Goal: Task Accomplishment & Management: Use online tool/utility

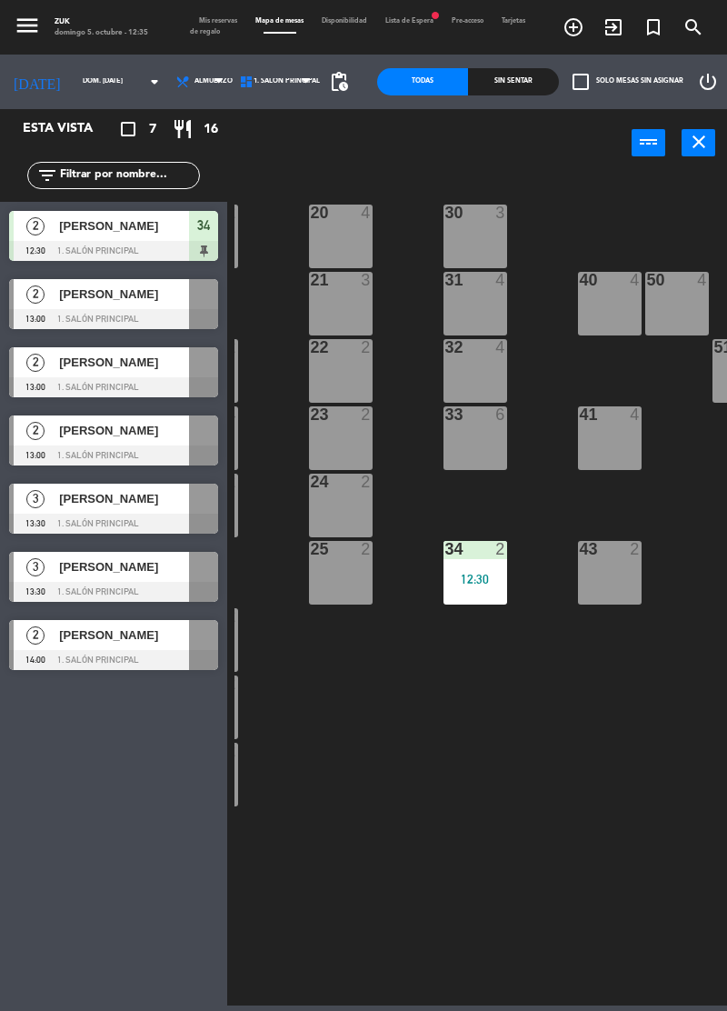
scroll to position [0, 206]
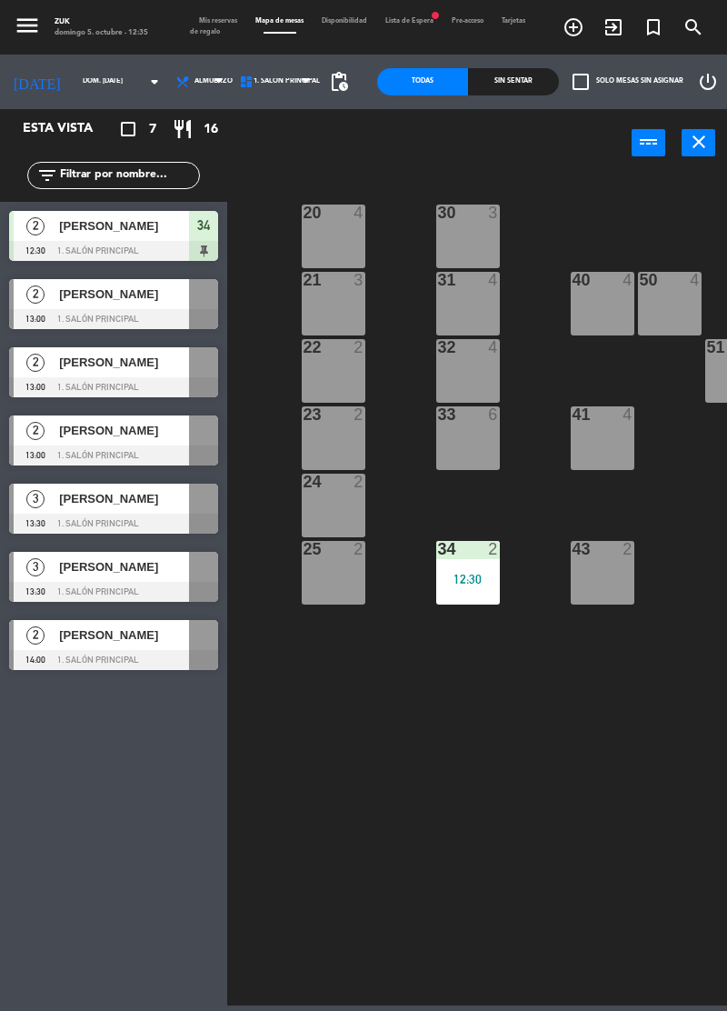
click at [609, 310] on div "40 4" at bounding box center [603, 304] width 64 height 64
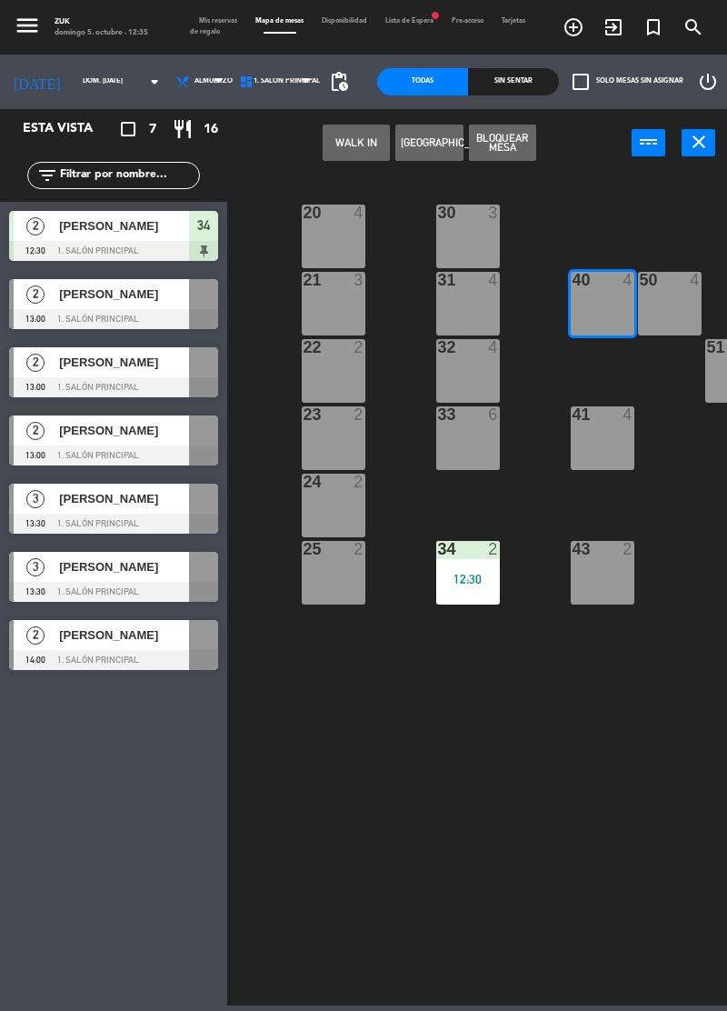
click at [679, 300] on div "50 4" at bounding box center [670, 304] width 64 height 64
click at [436, 143] on button "[GEOGRAPHIC_DATA]" at bounding box center [429, 143] width 67 height 36
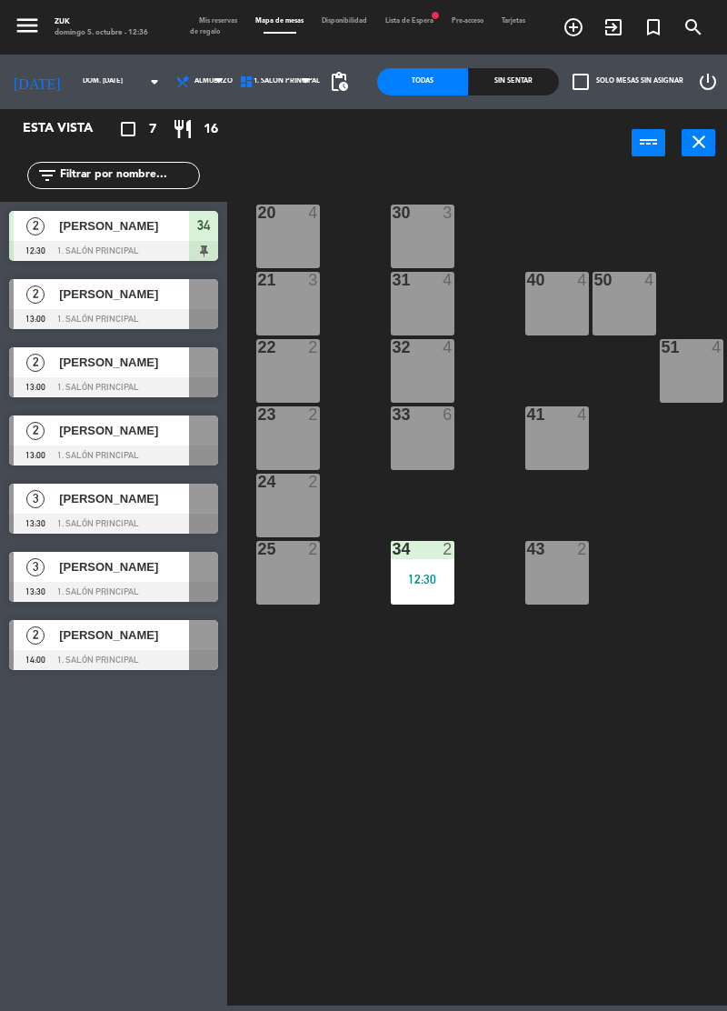
scroll to position [0, 284]
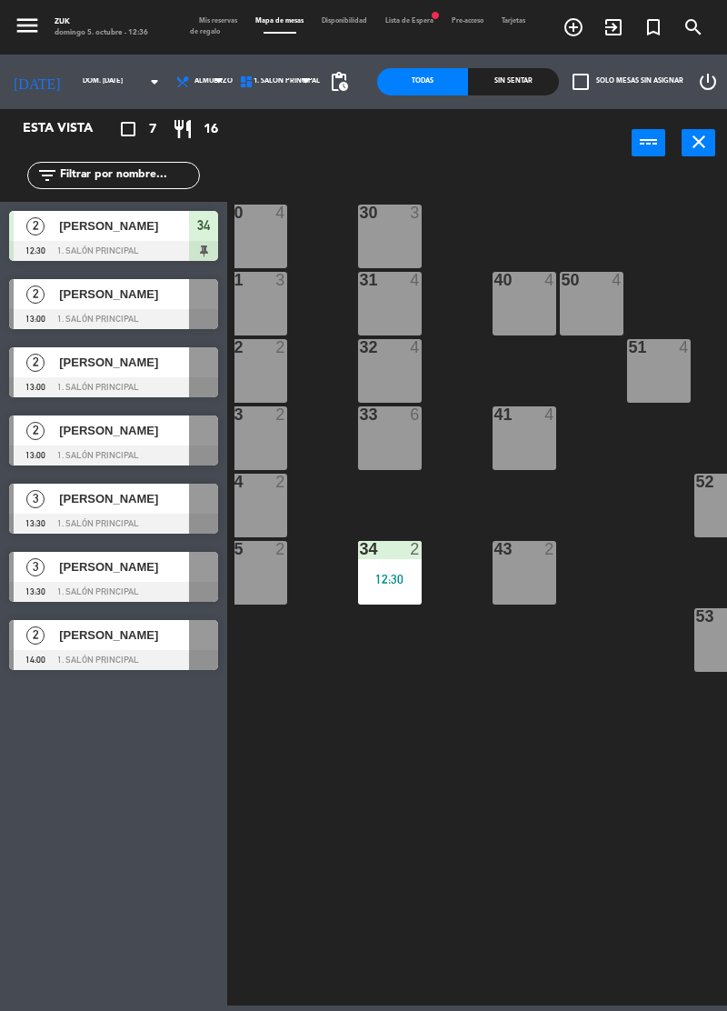
click at [537, 298] on div "40 4" at bounding box center [525, 304] width 64 height 64
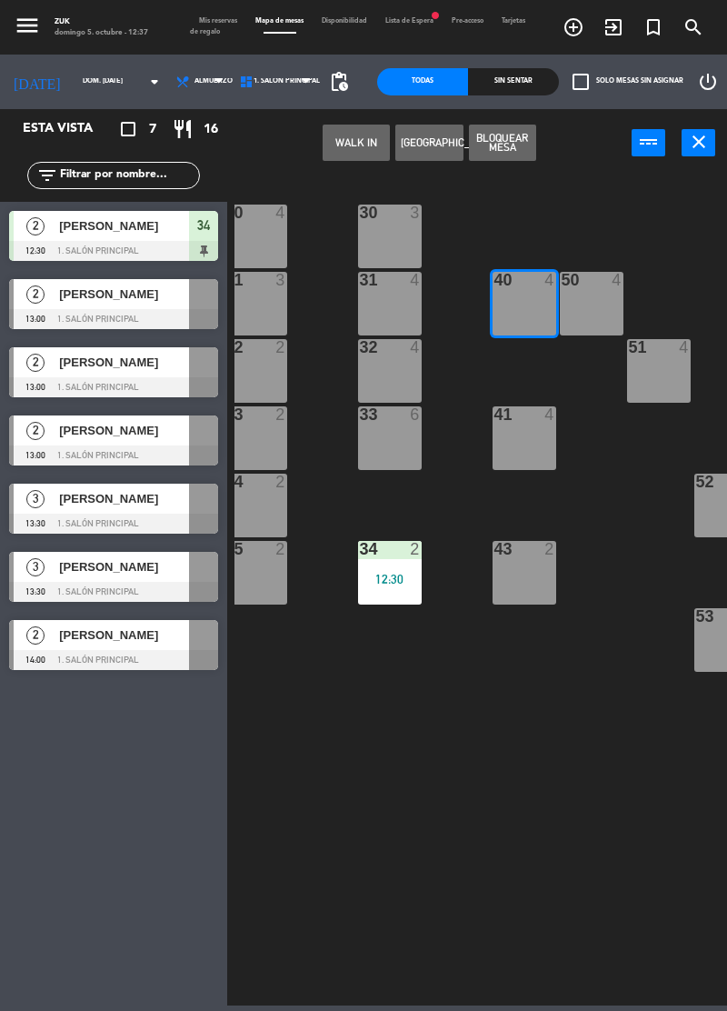
click at [582, 302] on div "50 4" at bounding box center [592, 304] width 64 height 64
click at [527, 306] on div "40 4" at bounding box center [525, 304] width 64 height 64
click at [593, 301] on div "50 4" at bounding box center [592, 304] width 64 height 64
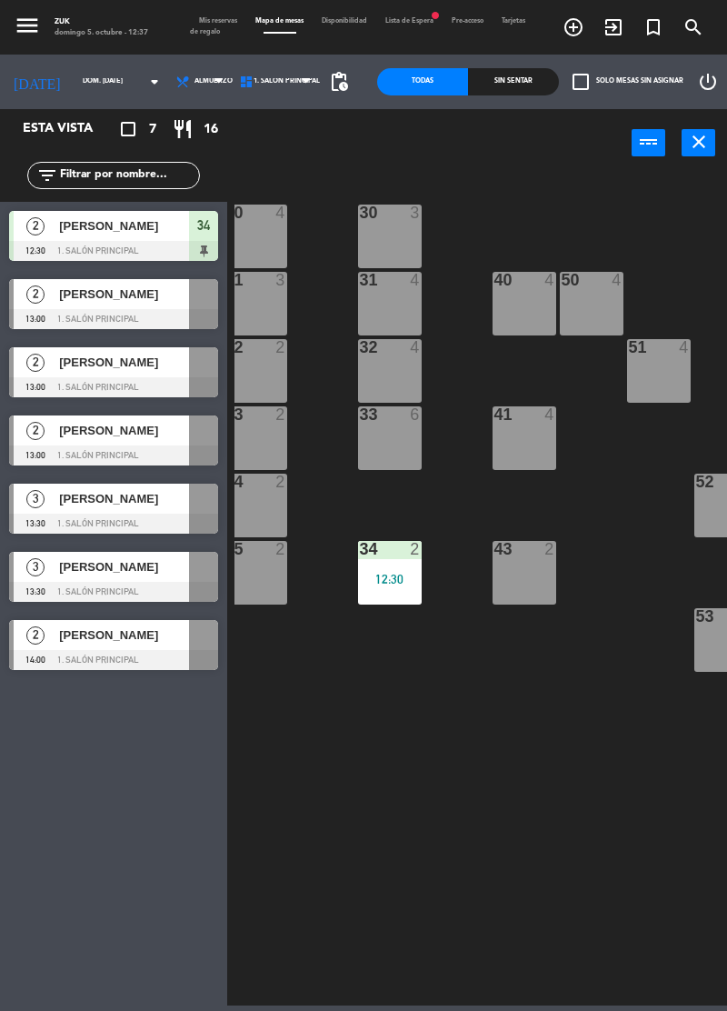
click at [587, 295] on div "50 4" at bounding box center [592, 304] width 64 height 64
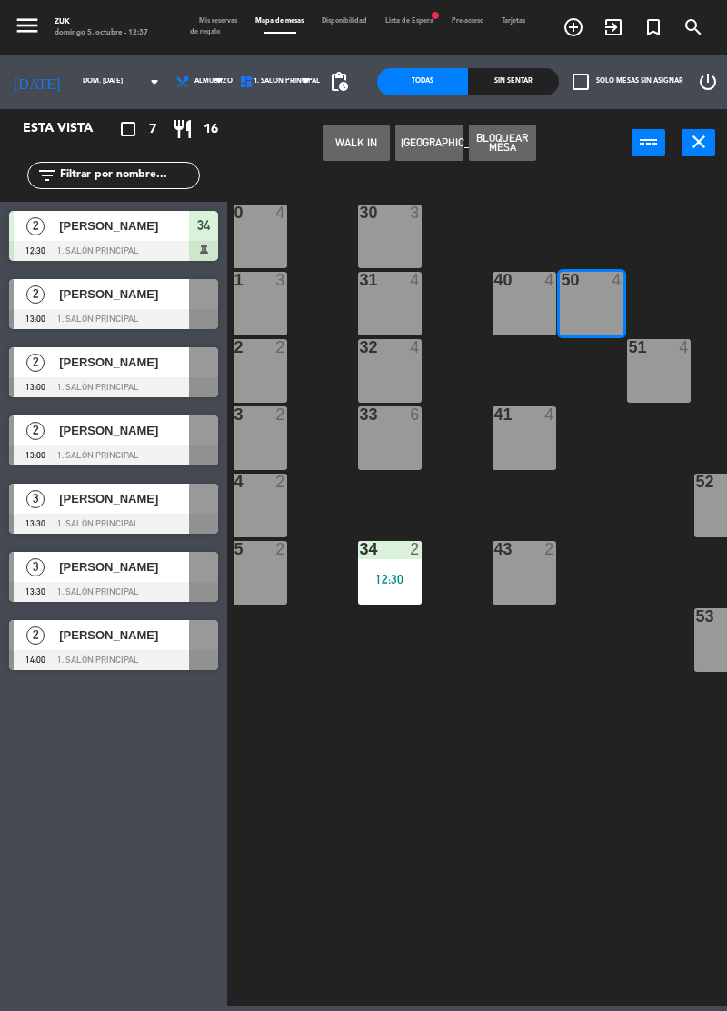
click at [540, 304] on div "40 4" at bounding box center [525, 304] width 64 height 64
click at [528, 300] on div "40 4" at bounding box center [525, 304] width 64 height 64
click at [615, 292] on div "50 4" at bounding box center [592, 304] width 64 height 64
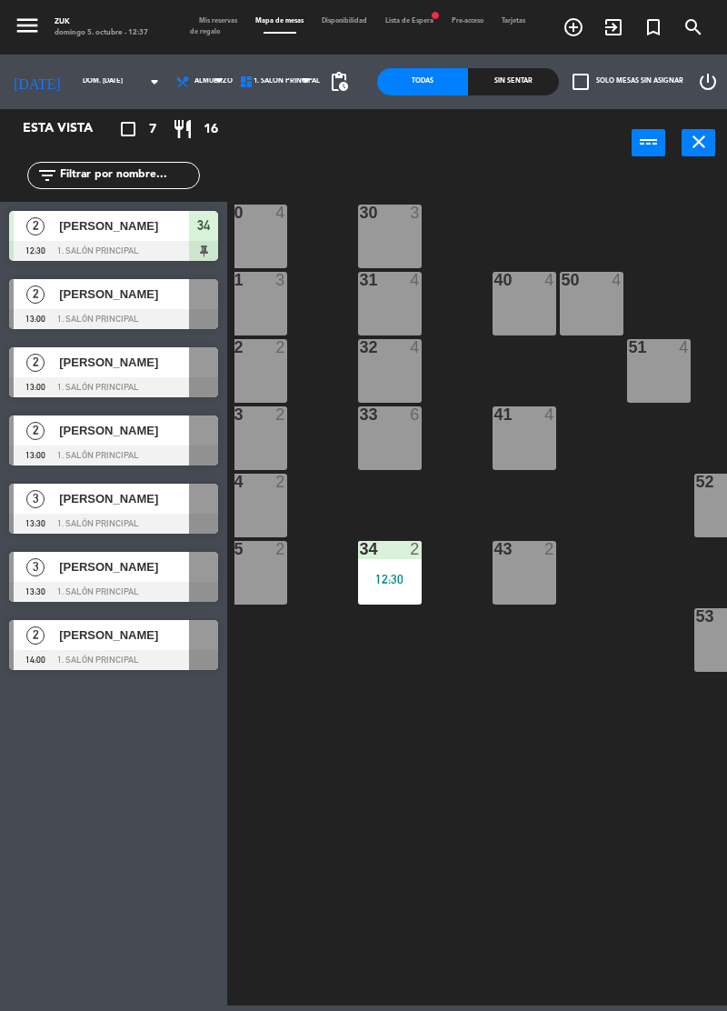
scroll to position [0, 0]
